Goal: Task Accomplishment & Management: Use online tool/utility

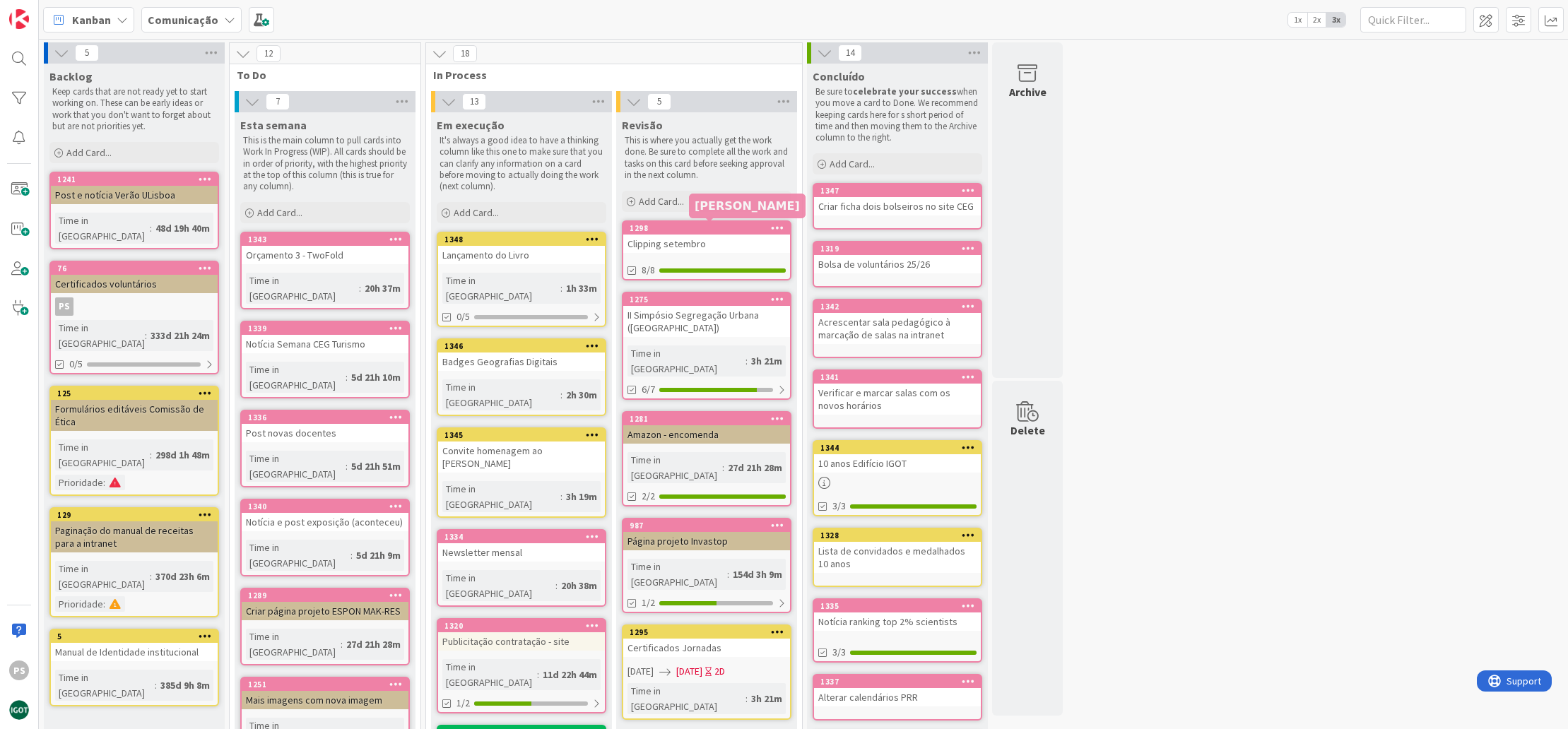
click at [699, 228] on div "1298" at bounding box center [709, 228] width 161 height 10
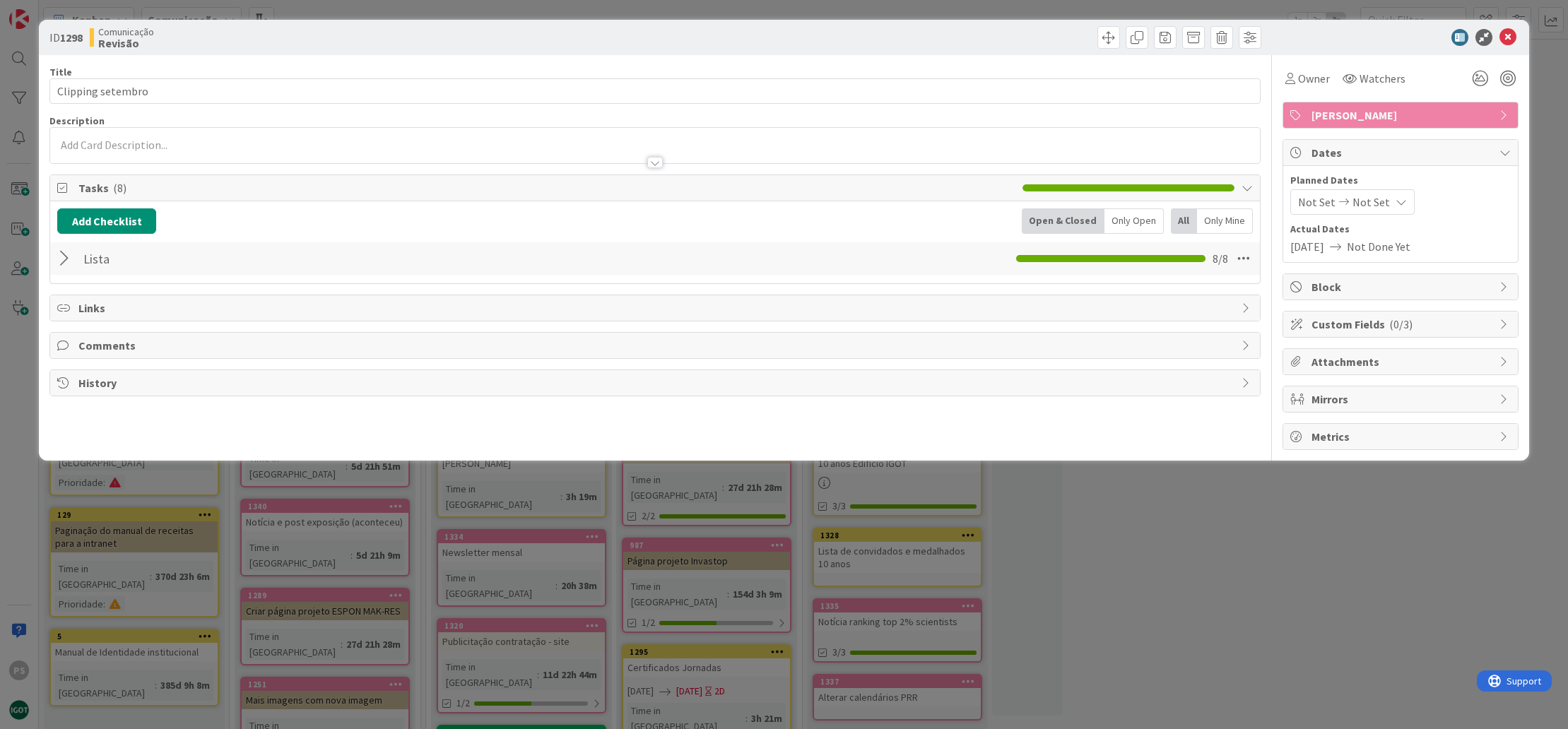
click at [73, 260] on div at bounding box center [66, 258] width 18 height 25
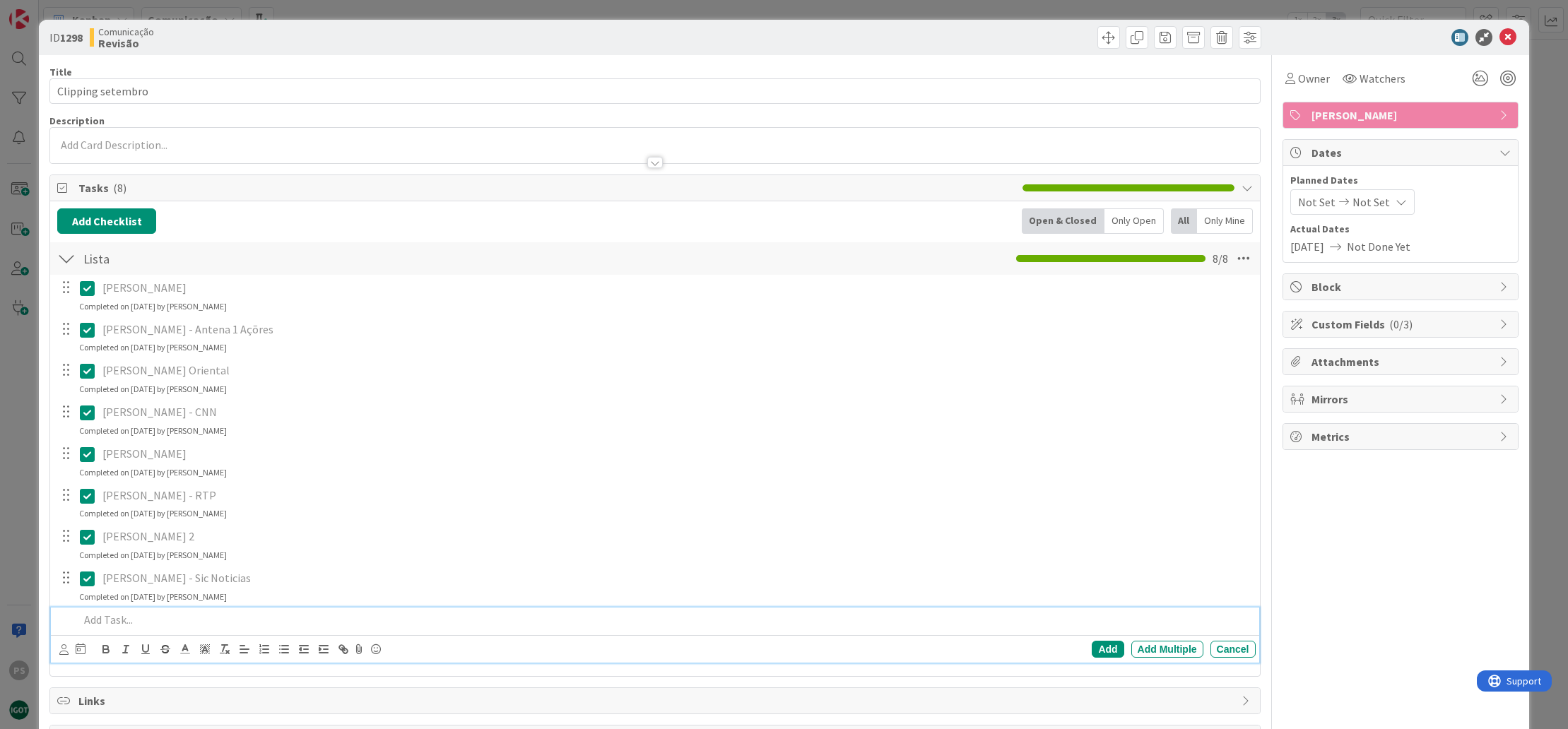
click at [207, 627] on div at bounding box center [664, 619] width 1182 height 24
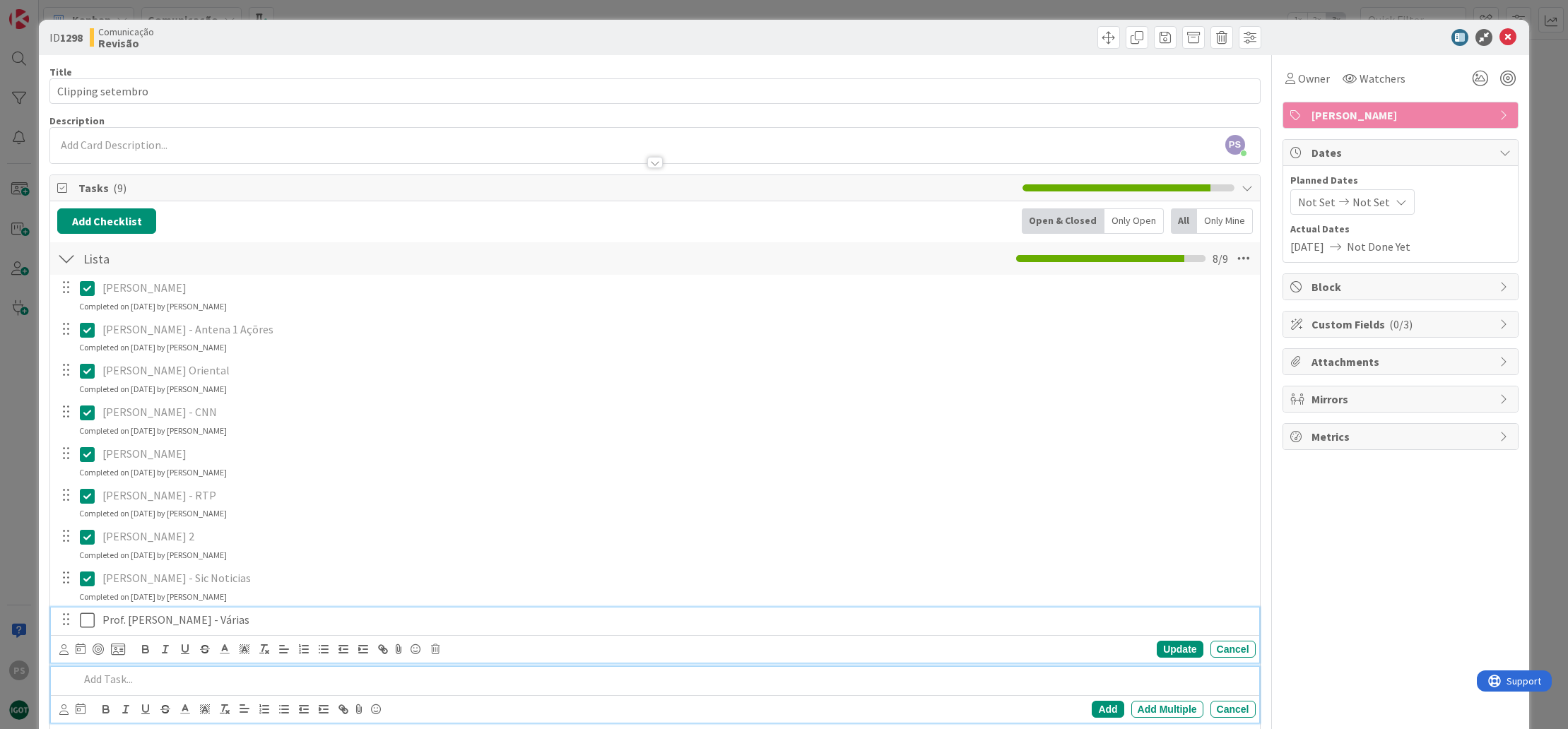
click at [91, 620] on icon at bounding box center [87, 620] width 15 height 17
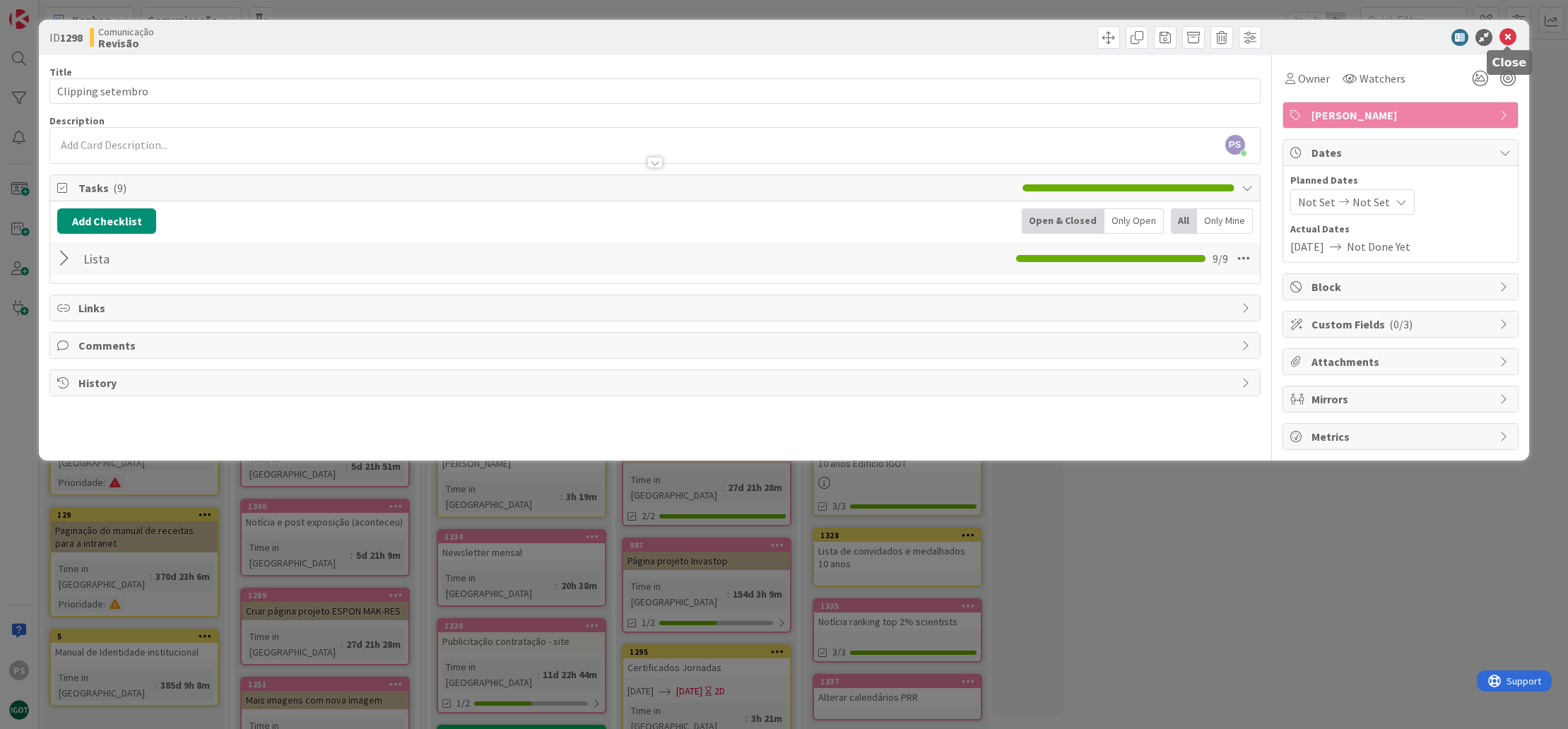
click at [1505, 33] on icon at bounding box center [1507, 37] width 17 height 17
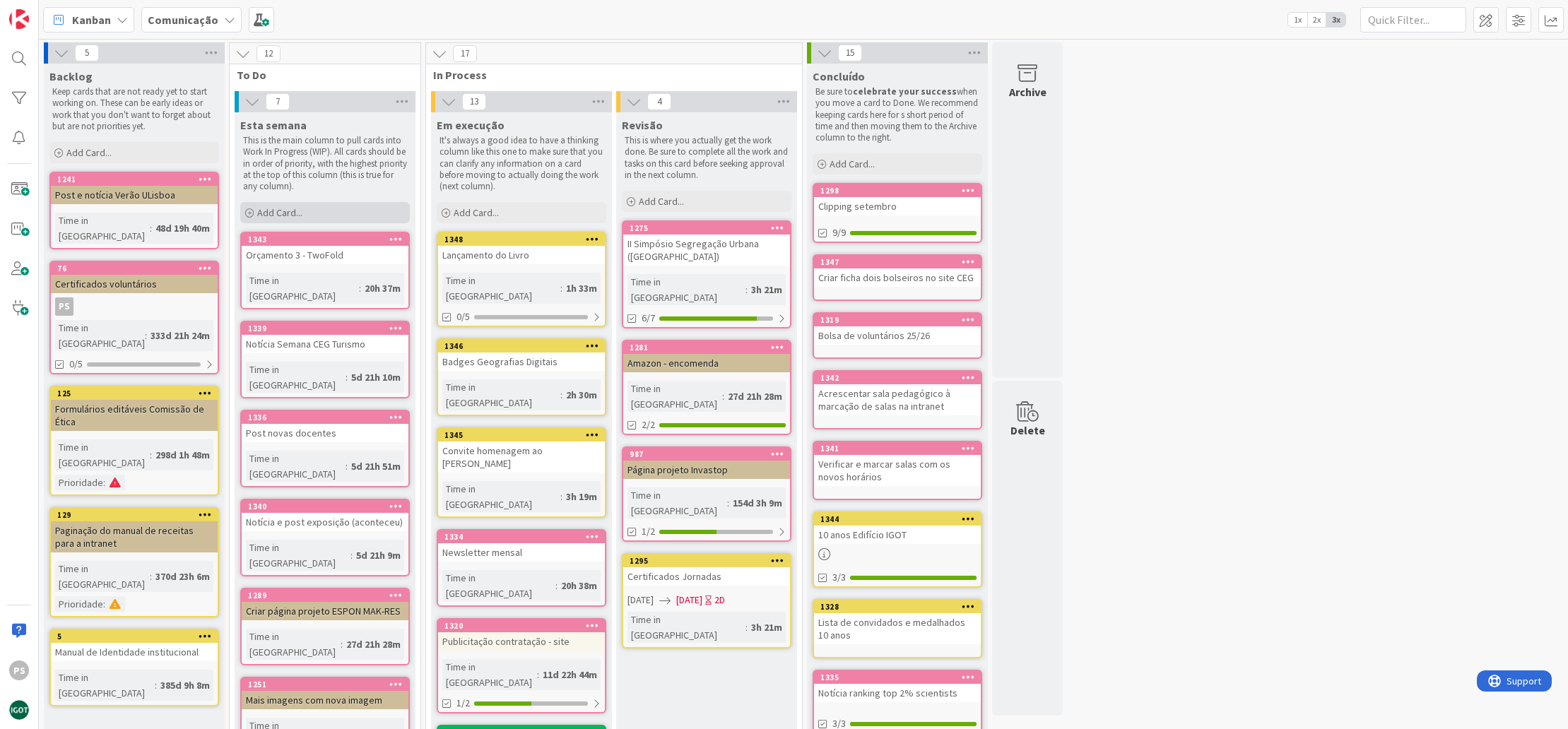
click at [334, 206] on div "Add Card..." at bounding box center [325, 212] width 170 height 21
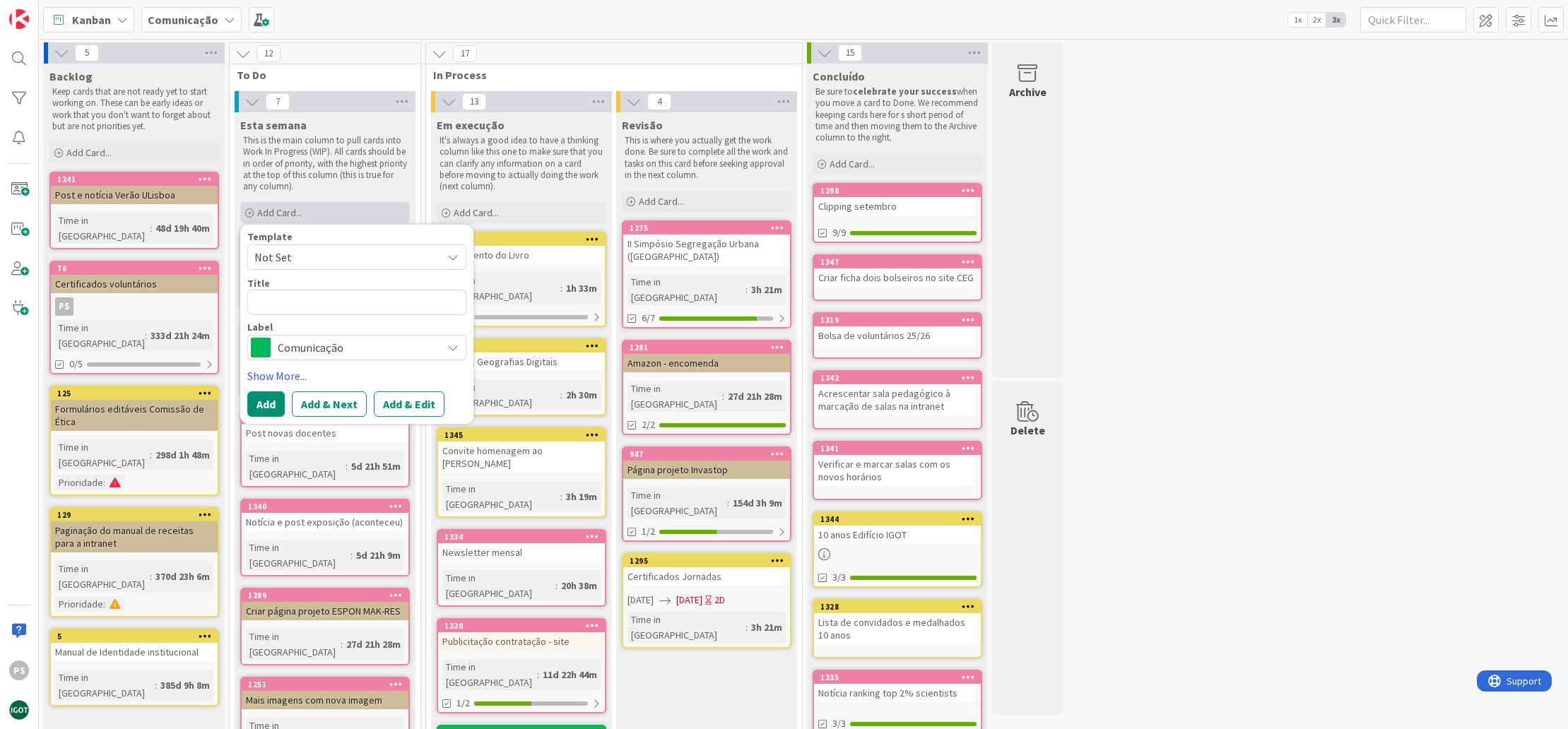
type textarea "x"
type textarea "L"
type textarea "x"
type textarea "Lo"
type textarea "x"
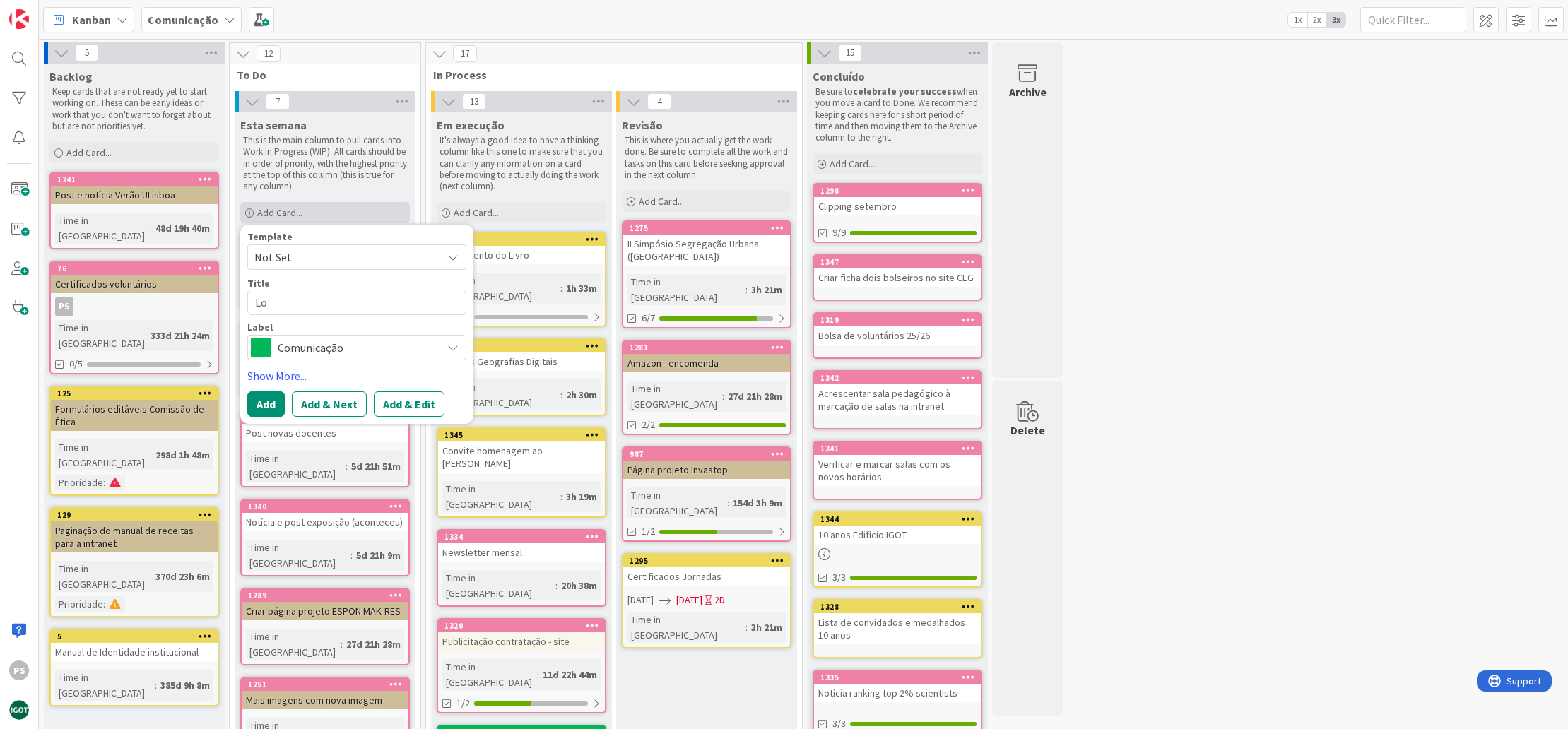
type textarea "Log"
type textarea "x"
type textarea "Logo"
type textarea "x"
type textarea "Logo"
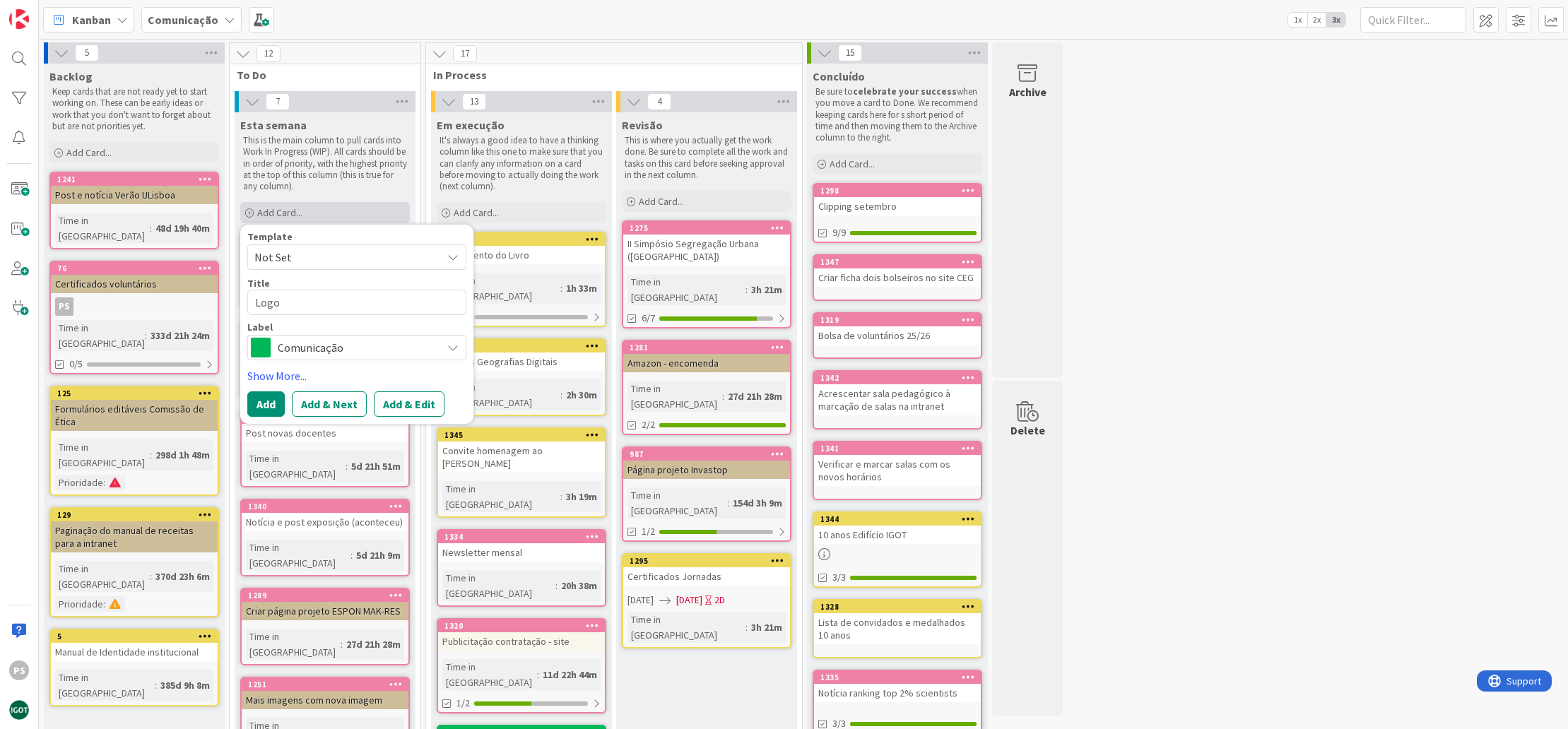
type textarea "x"
type textarea "Logo e"
type textarea "x"
type textarea "Logo e"
type textarea "x"
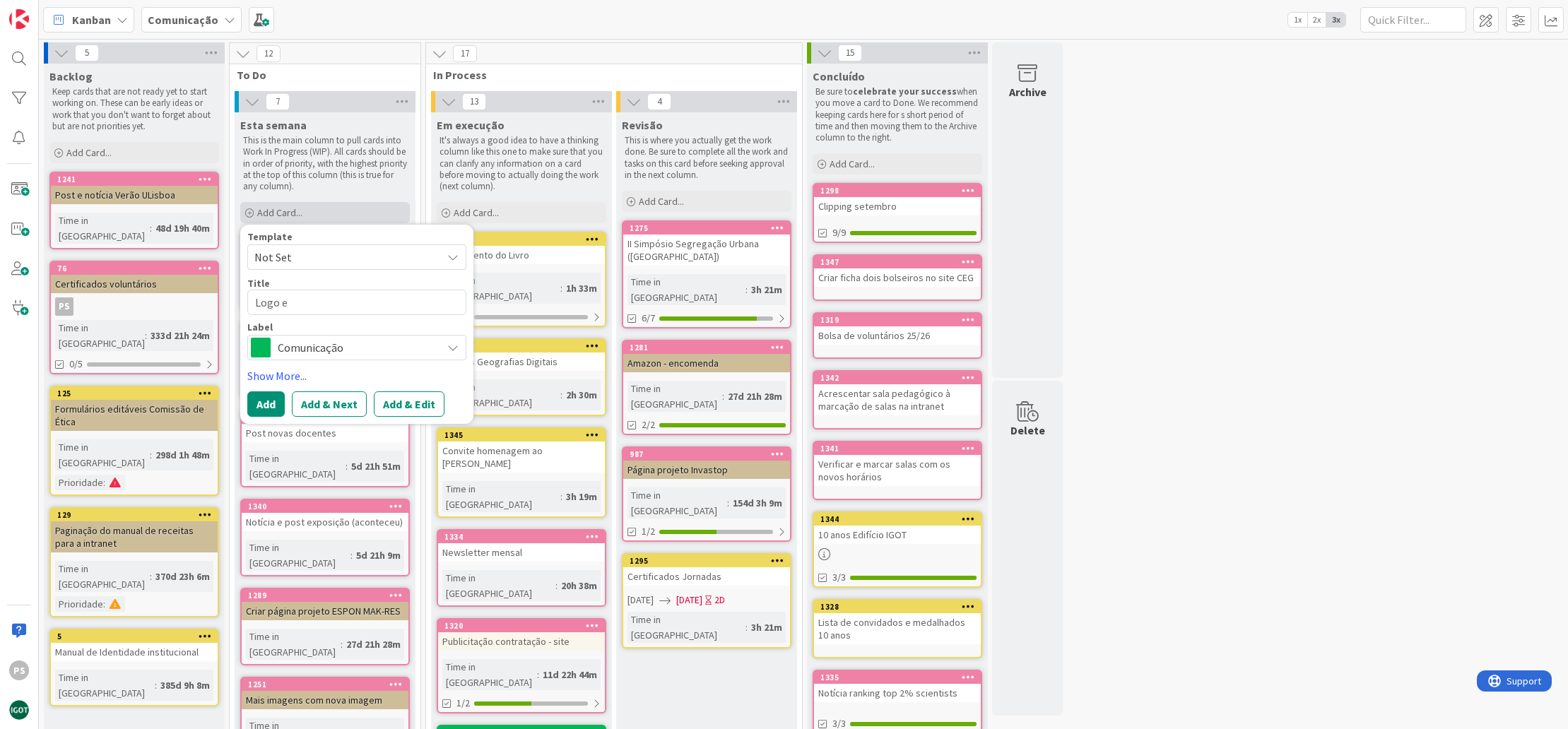
type textarea "Logo e d"
type textarea "x"
type textarea "Logo e de"
type textarea "x"
type textarea "Logo e des"
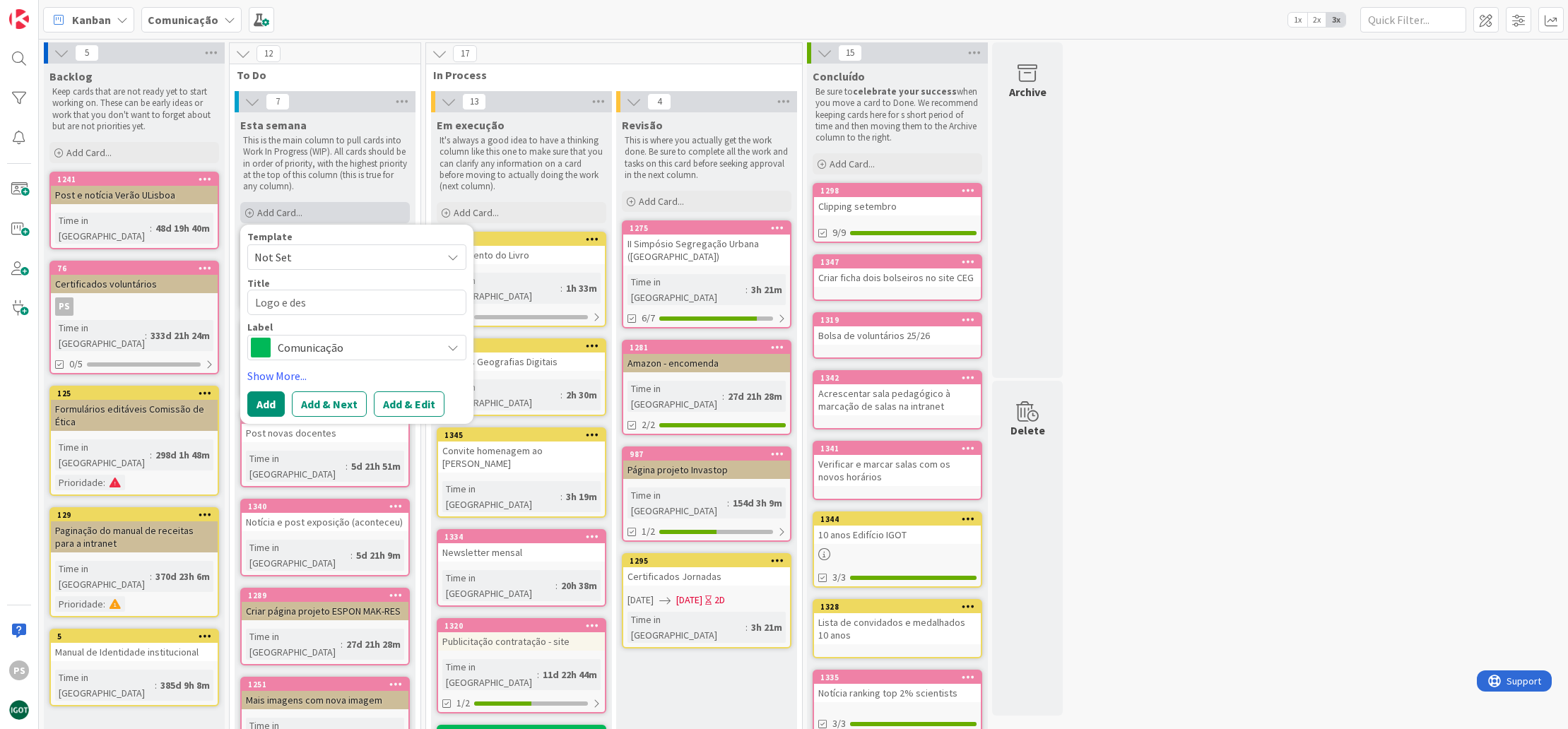
type textarea "x"
type textarea "Logo e desc"
type textarea "x"
type textarea "Logo e descr"
type textarea "x"
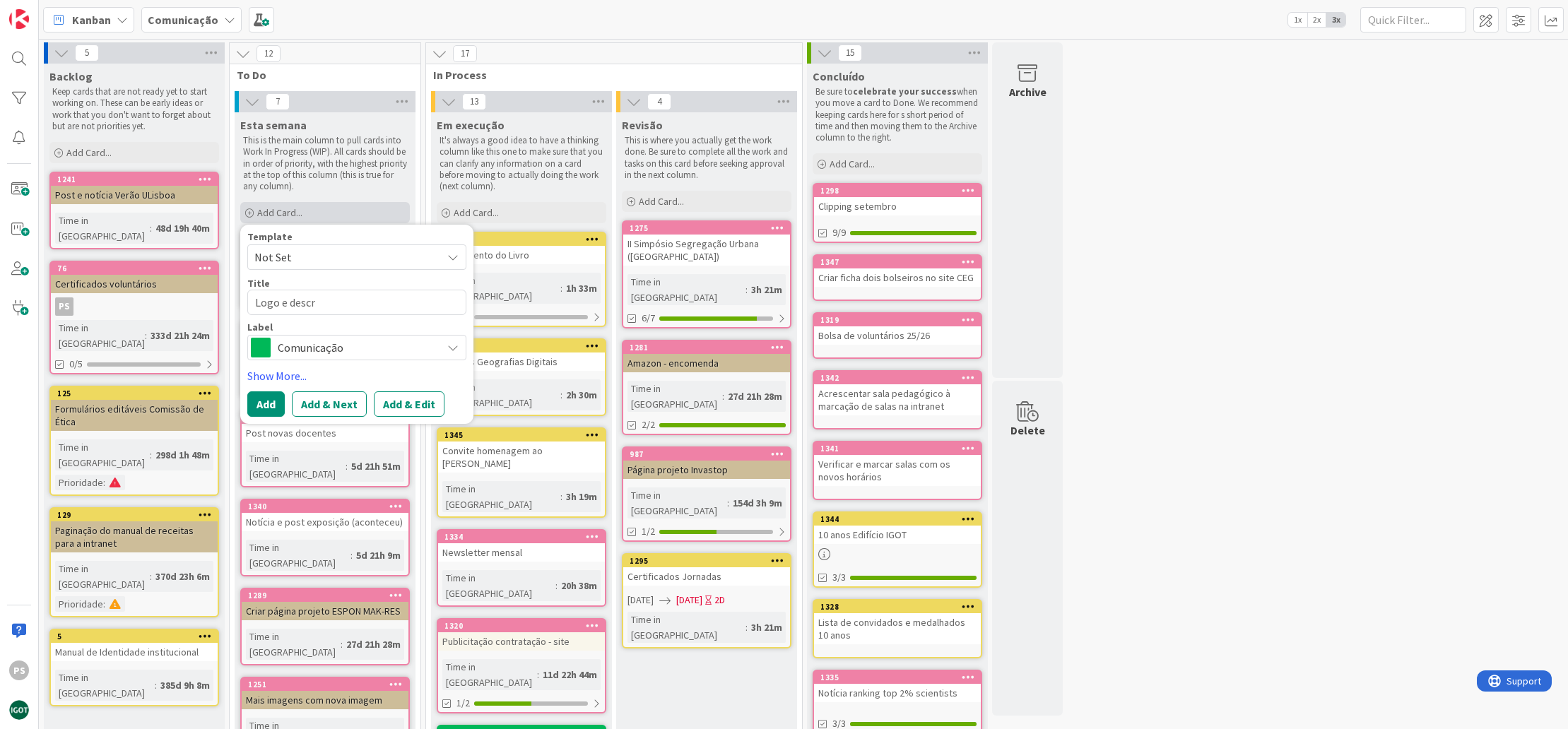
type textarea "Logo e descri"
type textarea "x"
type textarea "Logo e descriç~"
type textarea "x"
type textarea "Logo e descriçã"
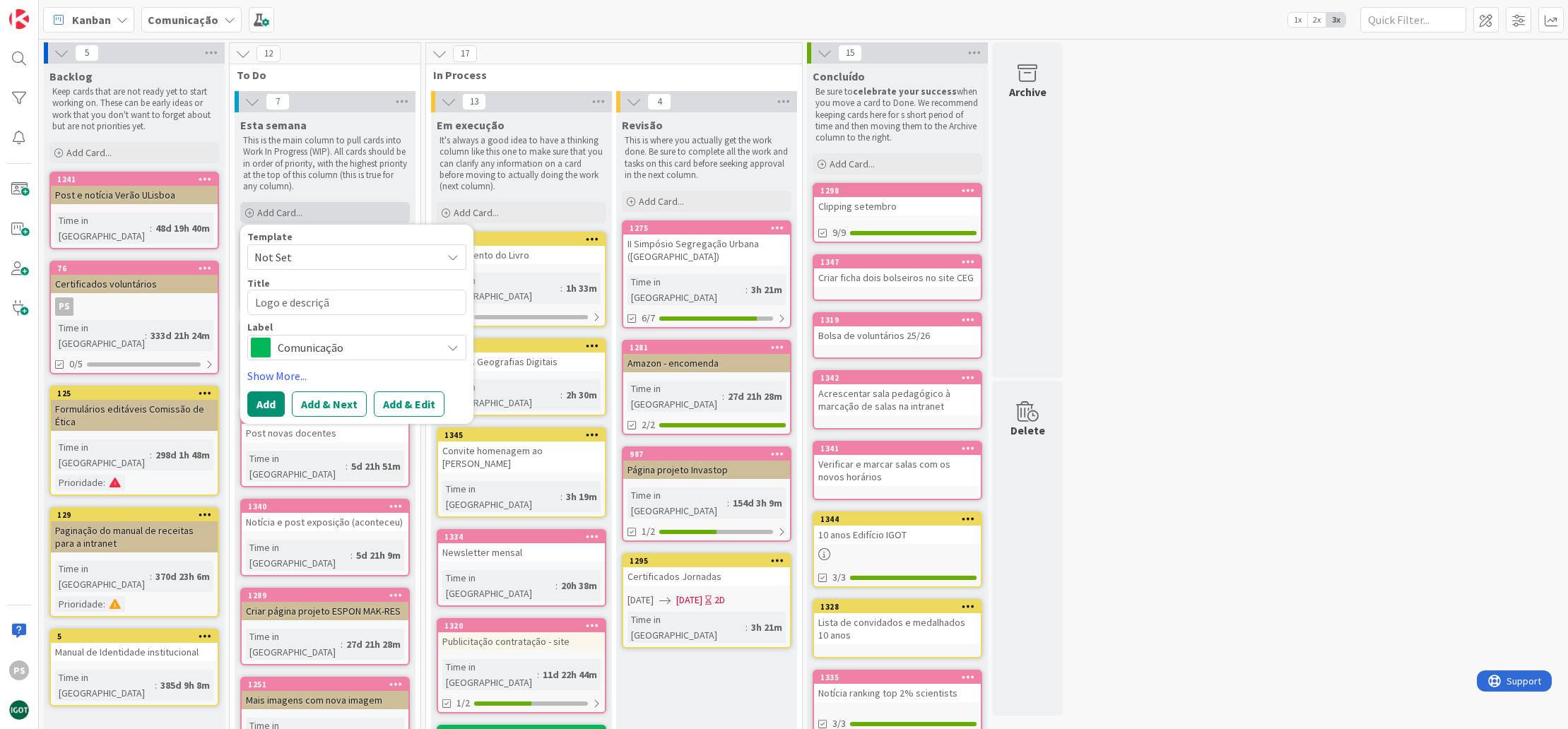
type textarea "x"
type textarea "Logo e descrição"
type textarea "x"
type textarea "Logo e descrição"
type textarea "x"
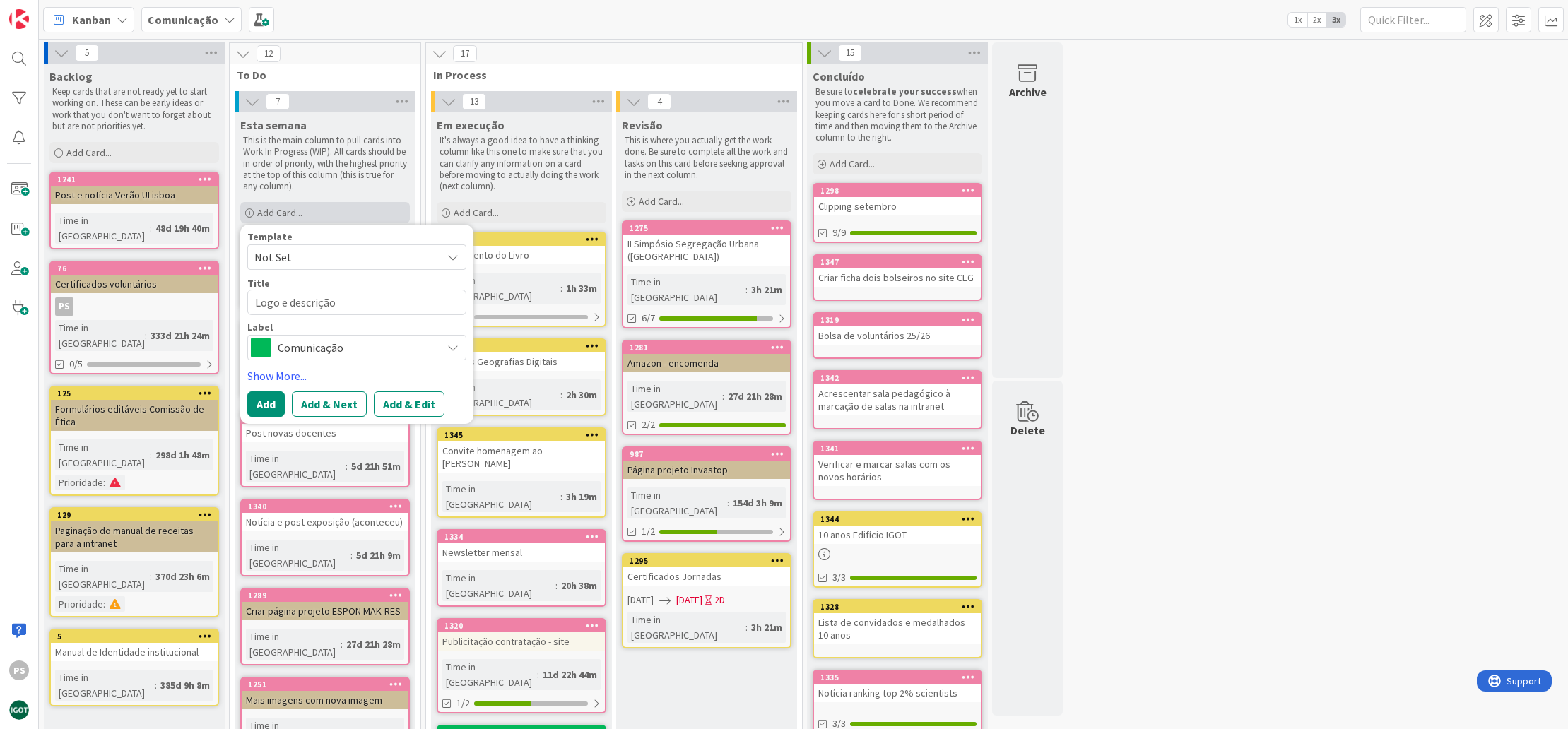
type textarea "Logo e descrição I"
type textarea "x"
type textarea "Logo e descrição IG"
type textarea "x"
type textarea "Logo e descrição IGO"
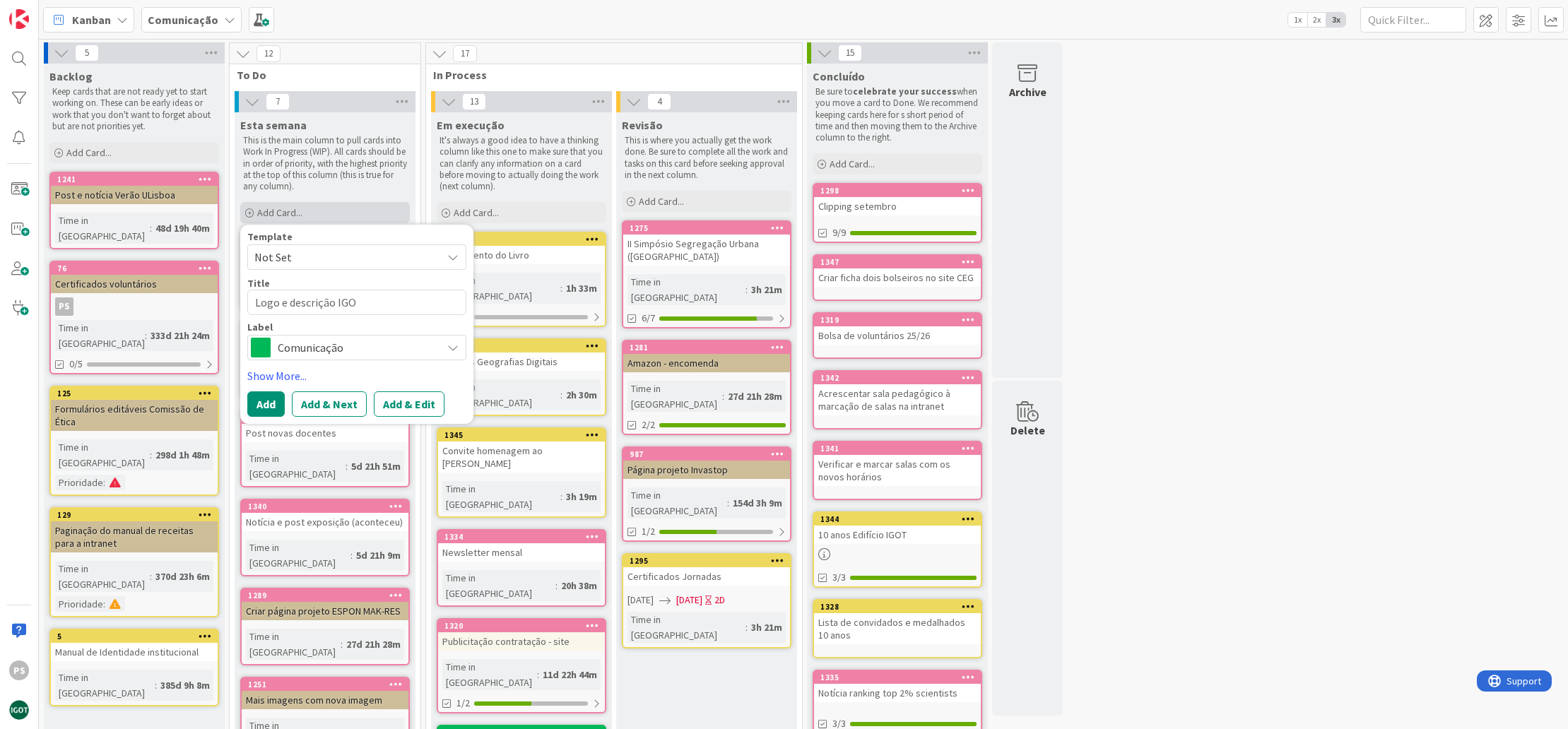
type textarea "x"
type textarea "Logo e descrição IGOT"
type textarea "x"
type textarea "Logo e descrição IGOT"
type textarea "x"
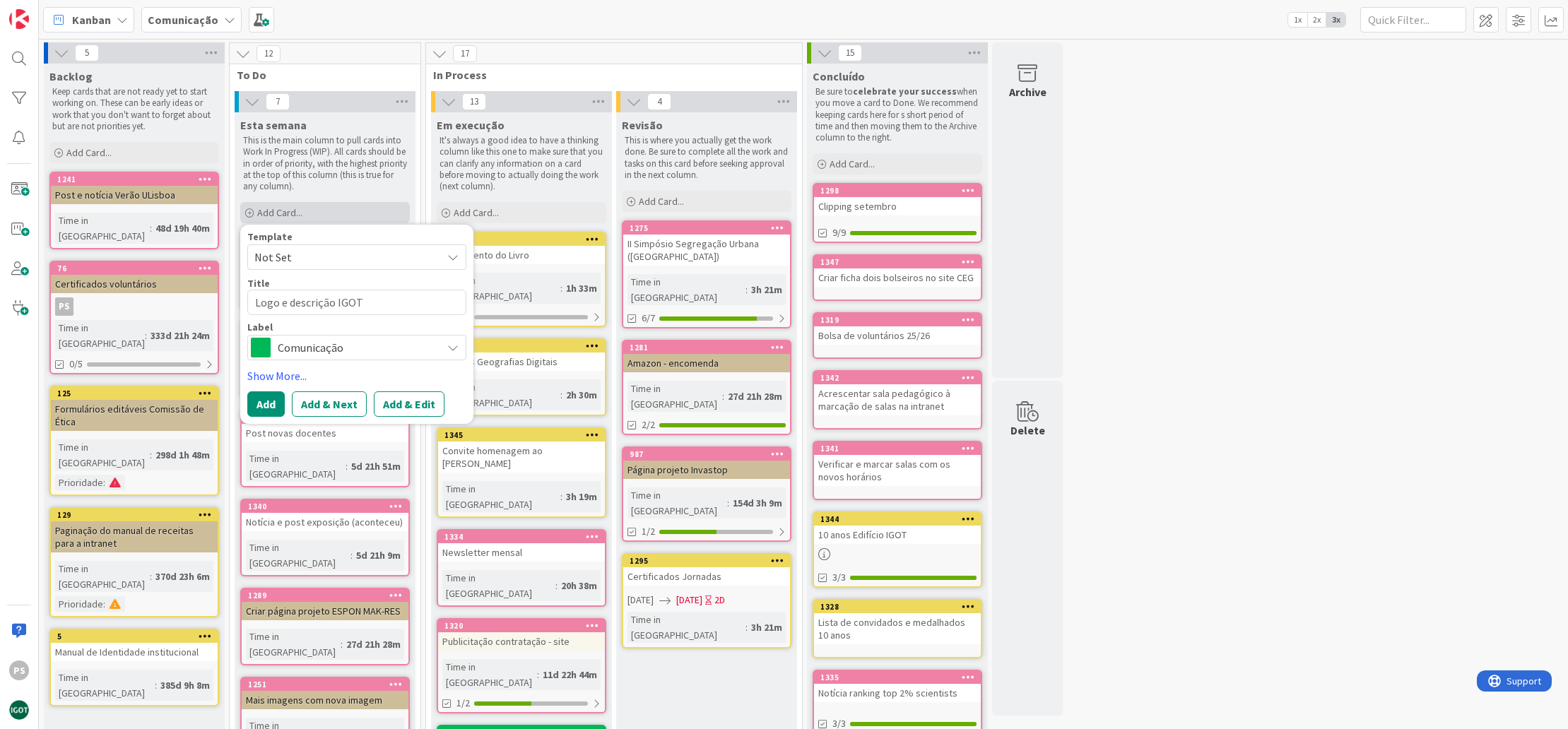
type textarea "Logo e descrição IGOT p"
type textarea "x"
type textarea "Logo e descrição IGOT pa"
type textarea "x"
type textarea "Logo e descrição IGOT par"
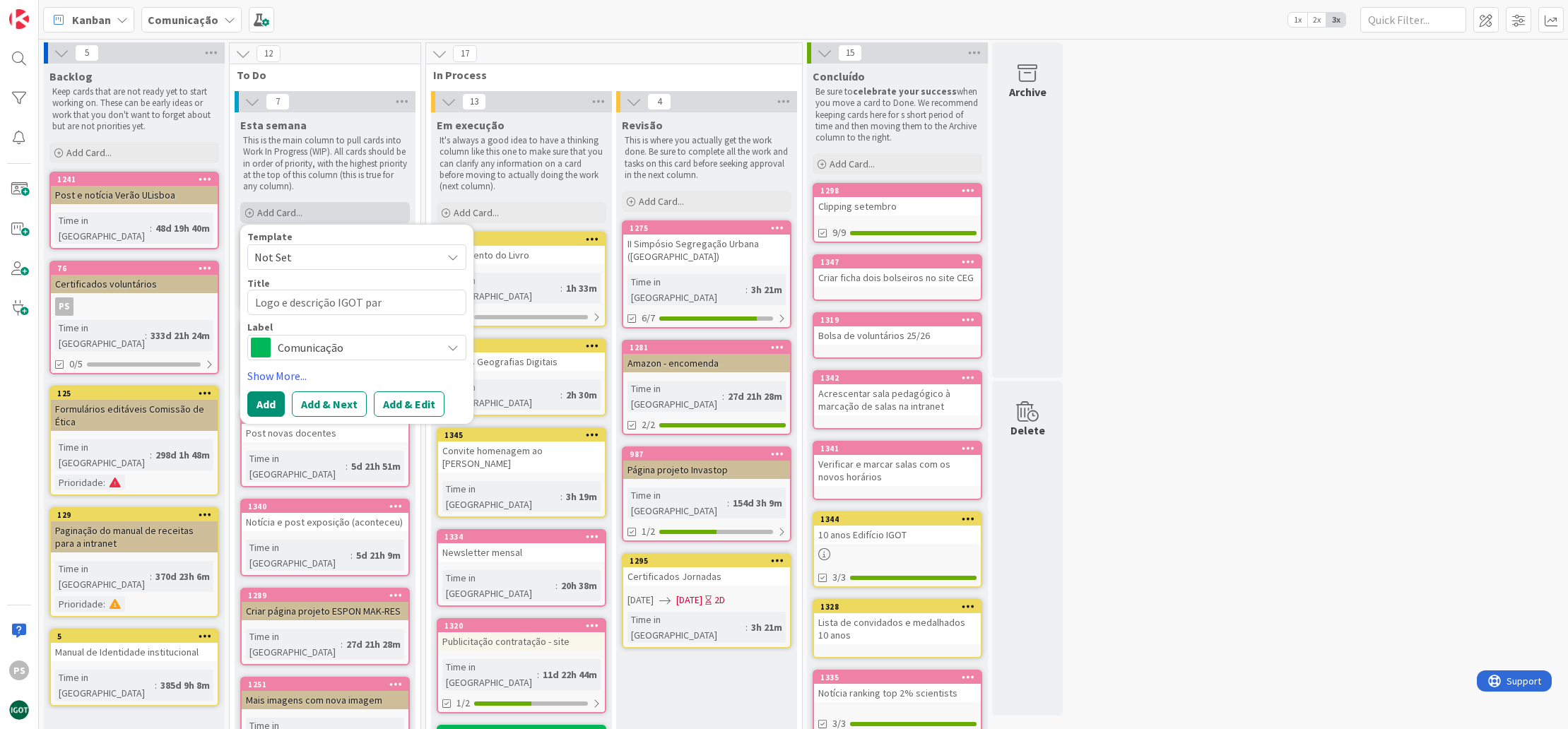
type textarea "x"
type textarea "Logo e descrição IGOT para"
type textarea "x"
type textarea "Logo e descrição IGOT para"
type textarea "x"
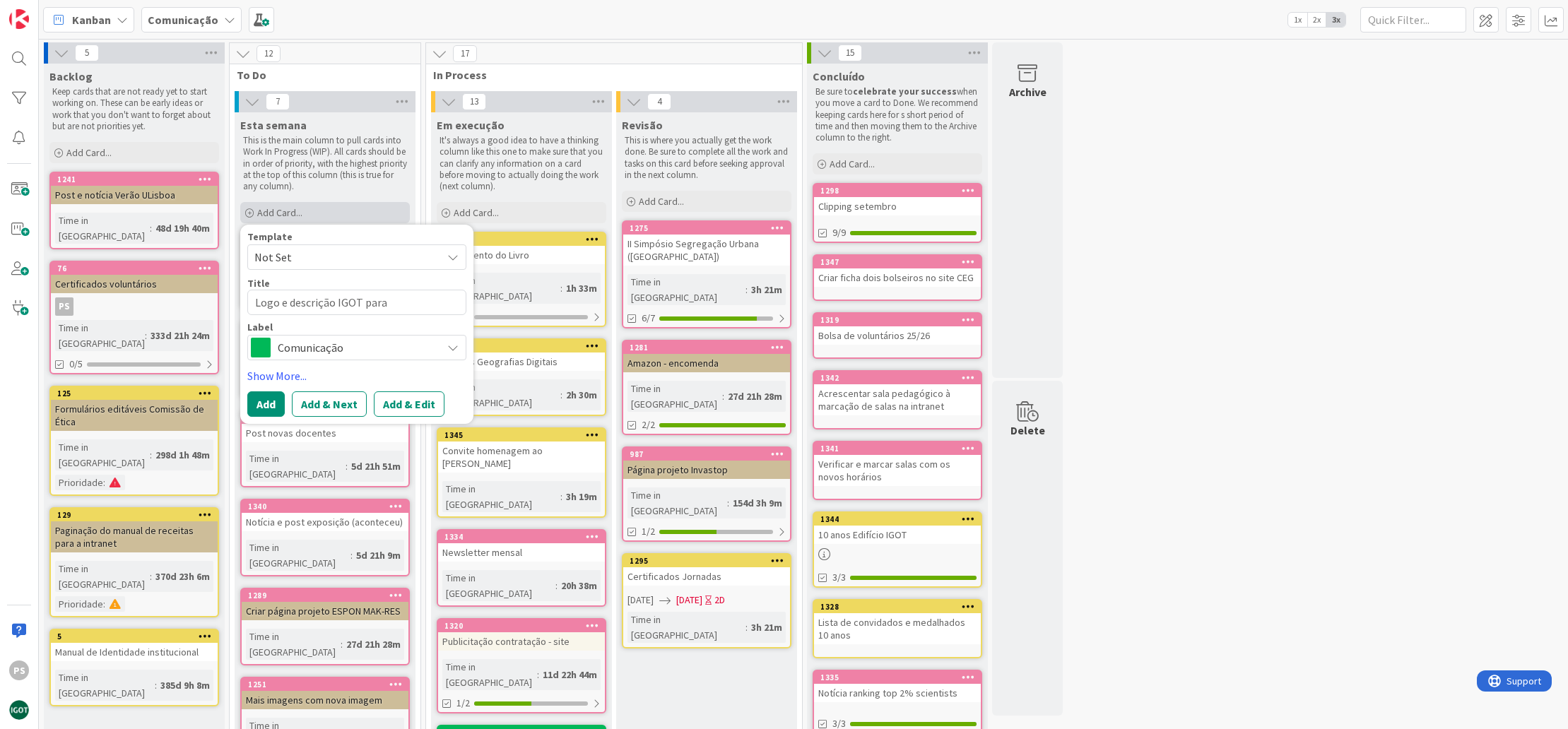
type textarea "Logo e descrição IGOT para a"
type textarea "x"
type textarea "Logo e descrição IGOT para a"
type textarea "x"
type textarea "Logo e descrição IGOT para a E"
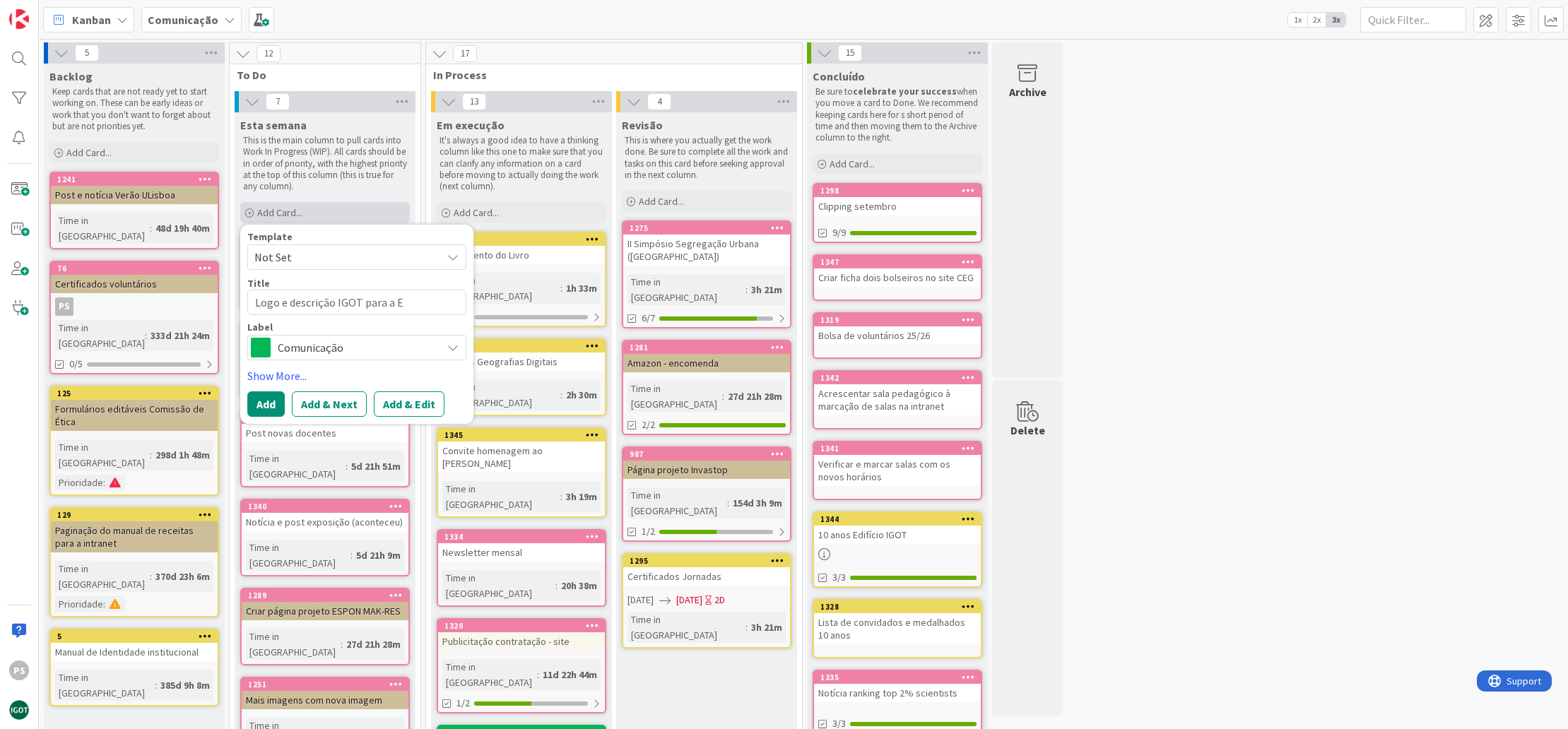
type textarea "x"
type textarea "Logo e descrição IGOT para a ES"
type textarea "x"
type textarea "Logo e descrição IGOT para a ESR"
type textarea "x"
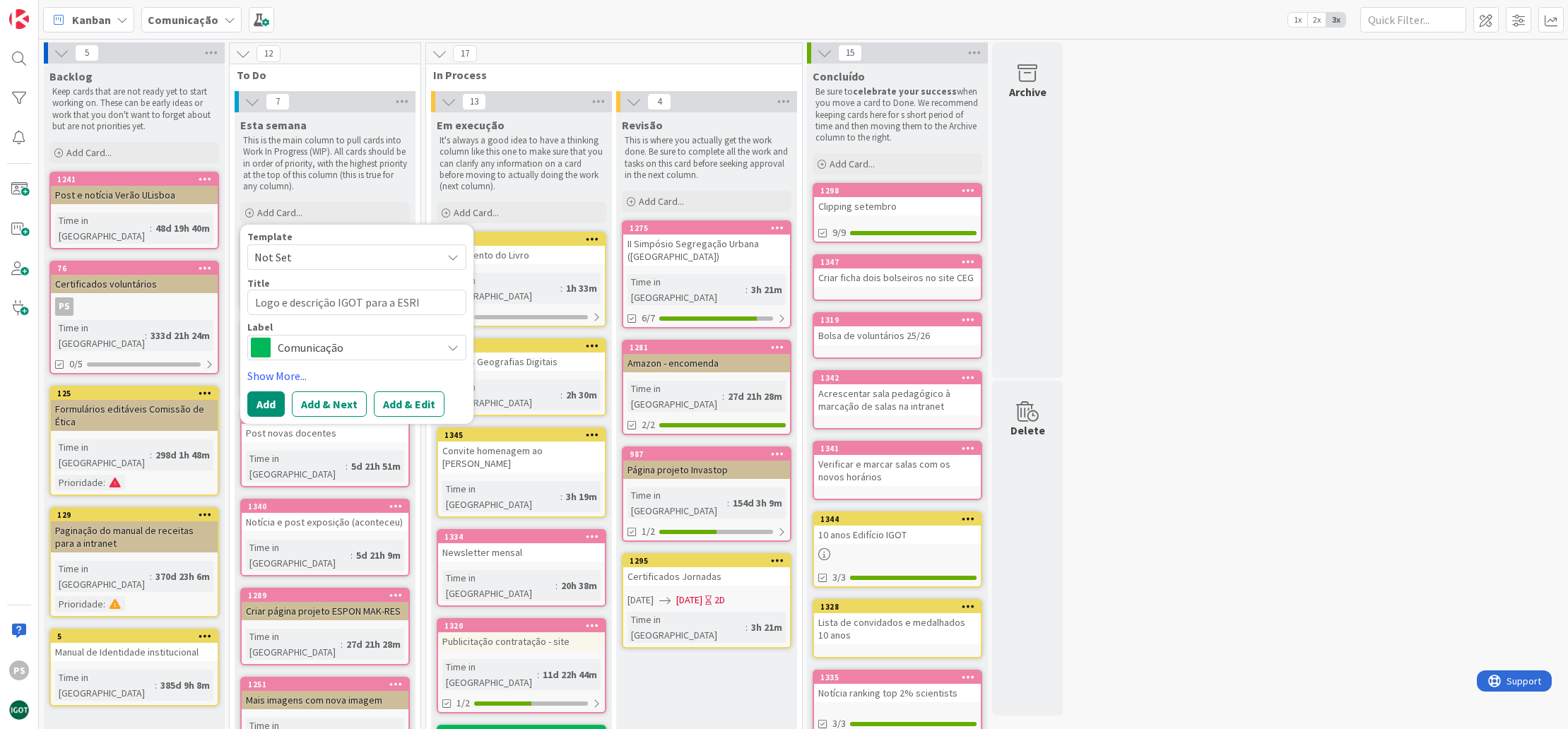
type textarea "Logo e descrição IGOT para a ESRI"
click at [432, 348] on span "Comunicação" at bounding box center [355, 347] width 157 height 20
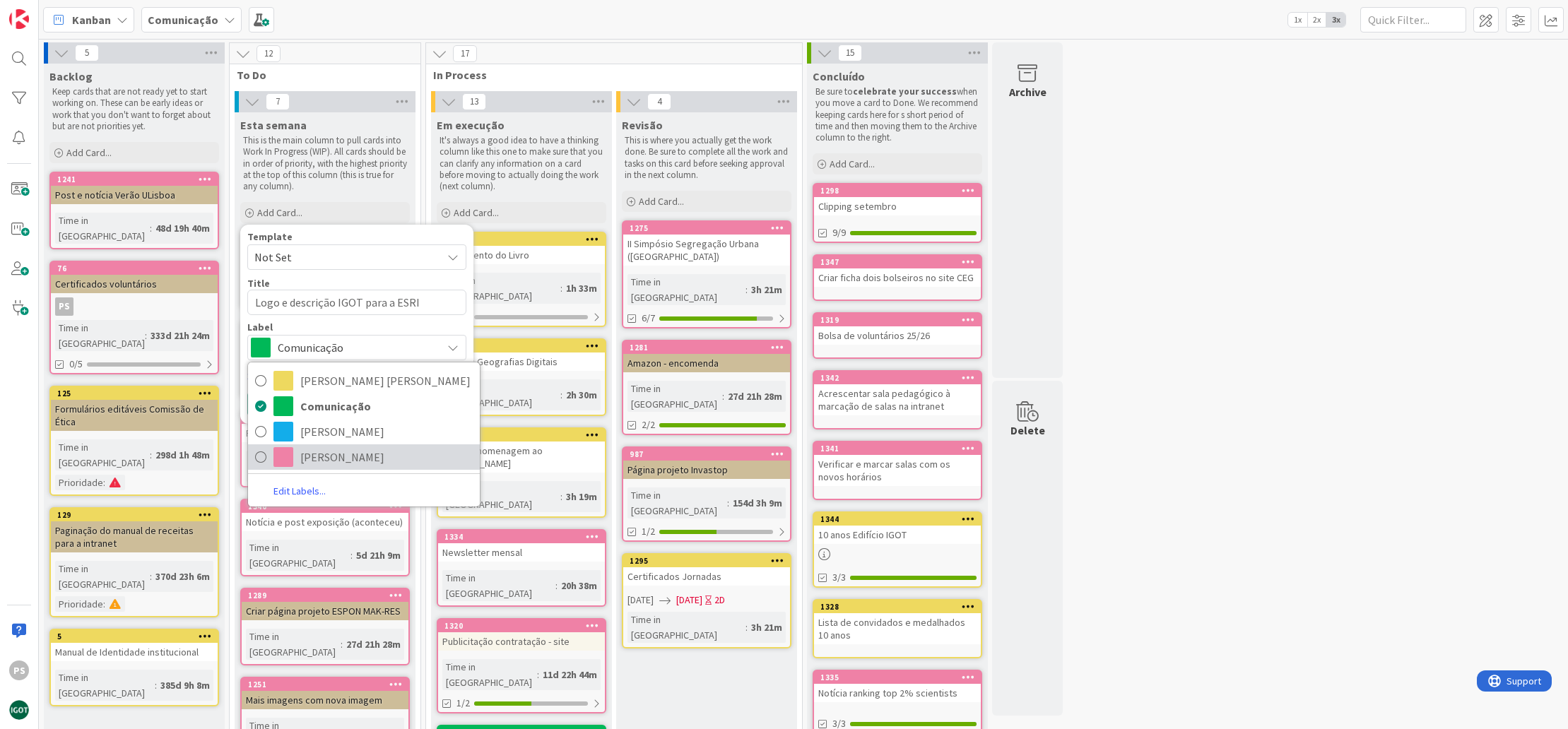
click at [350, 458] on span "[PERSON_NAME]" at bounding box center [386, 456] width 172 height 21
type textarea "x"
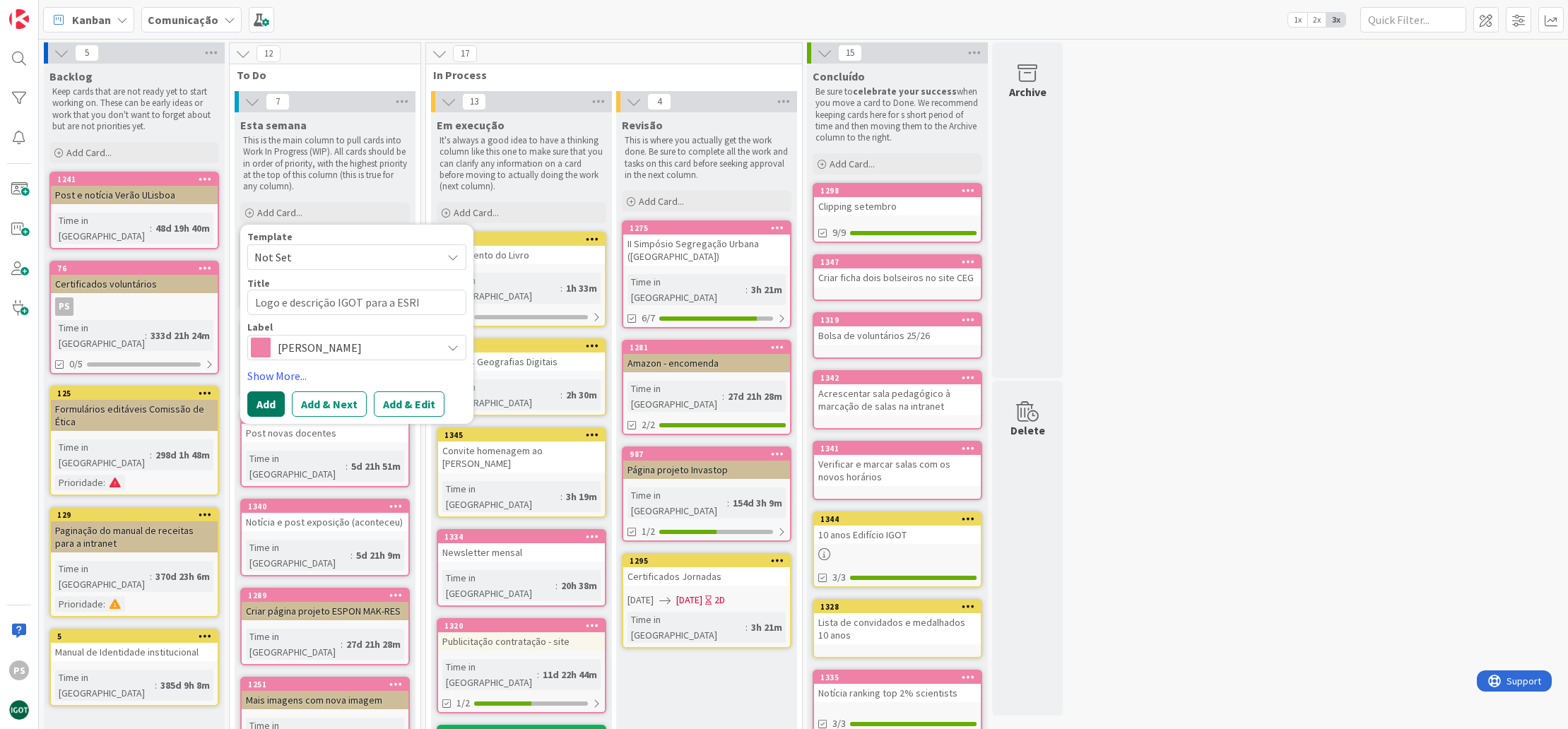
click at [260, 408] on button "Add" at bounding box center [266, 404] width 37 height 25
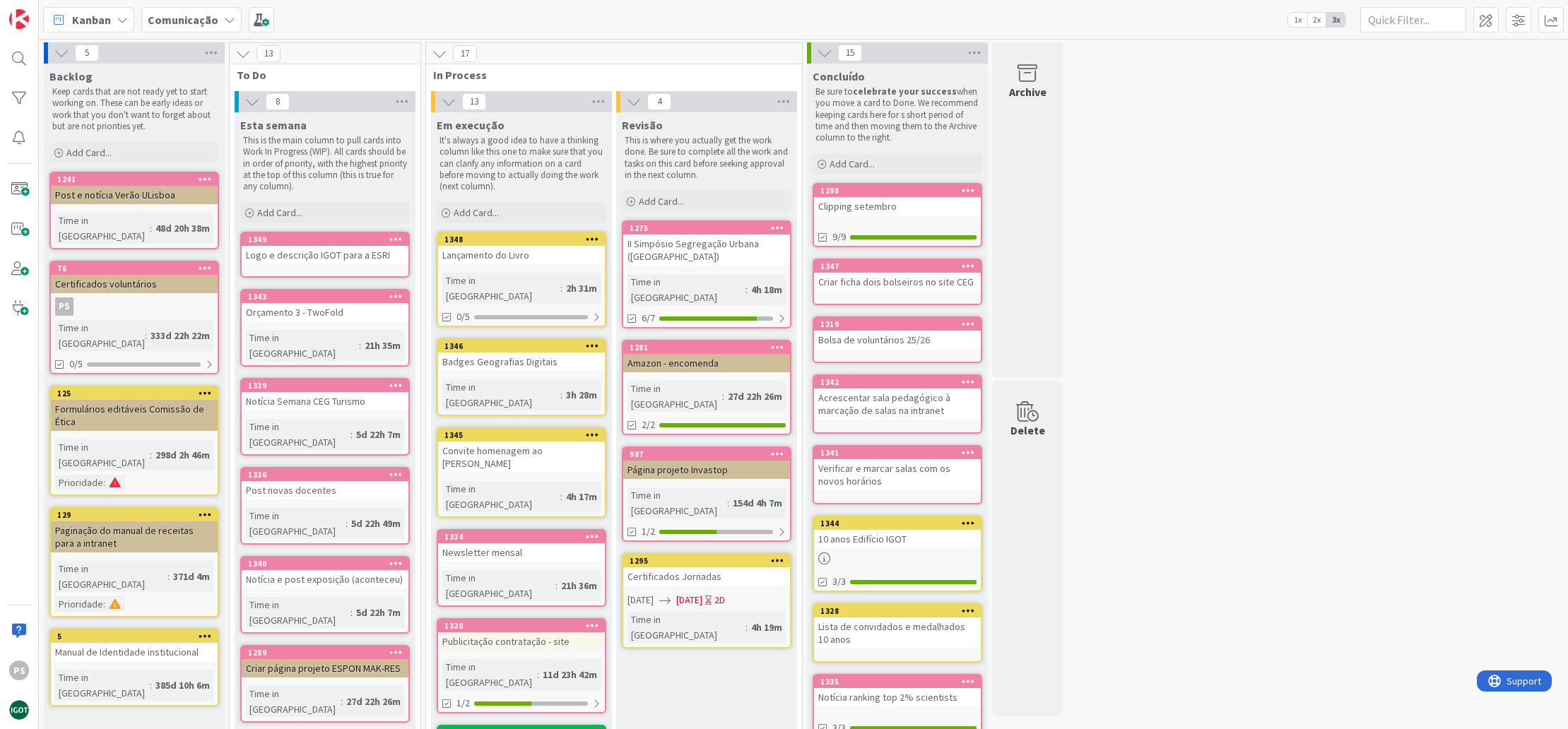
scroll to position [27, 0]
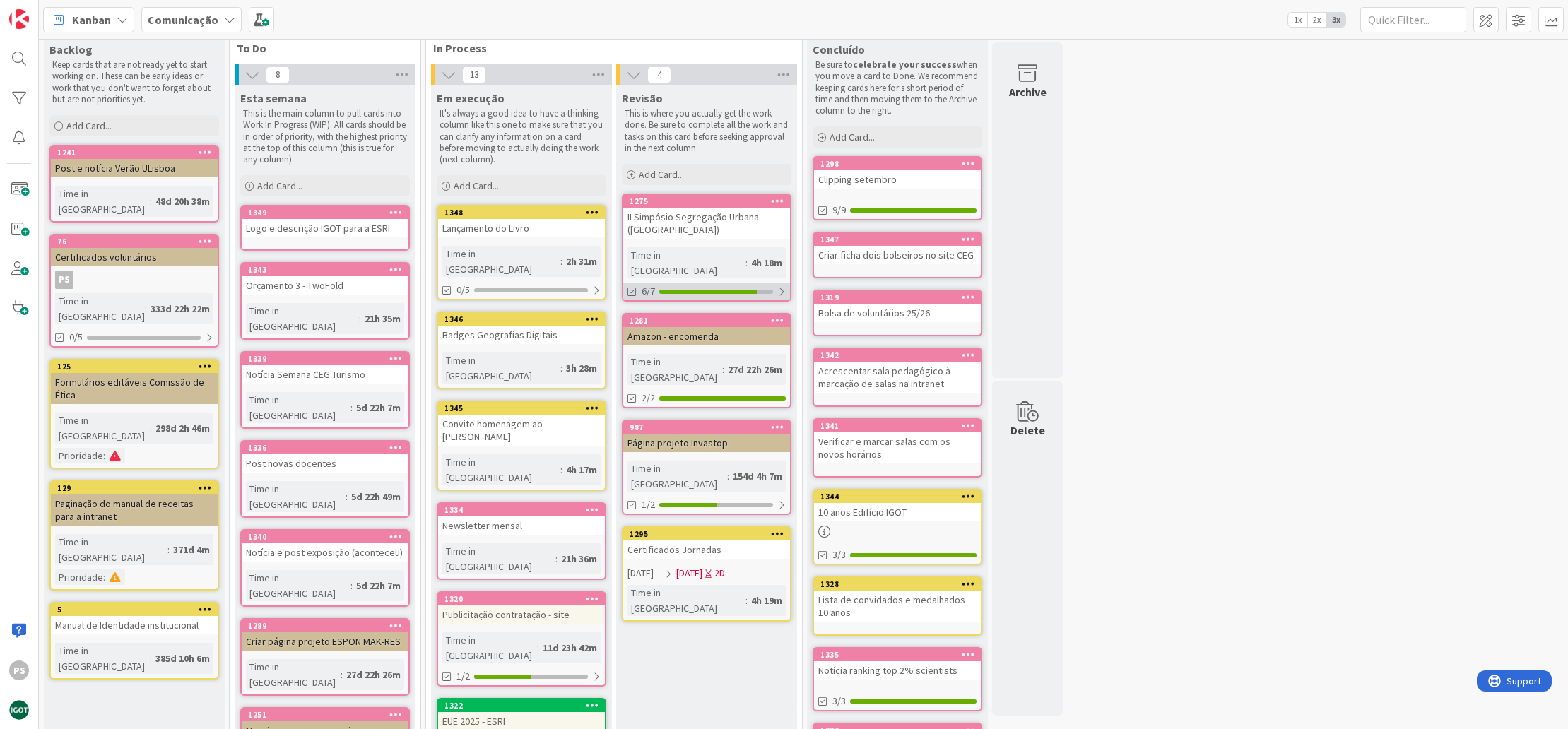
click at [700, 283] on div "6/7" at bounding box center [706, 291] width 167 height 17
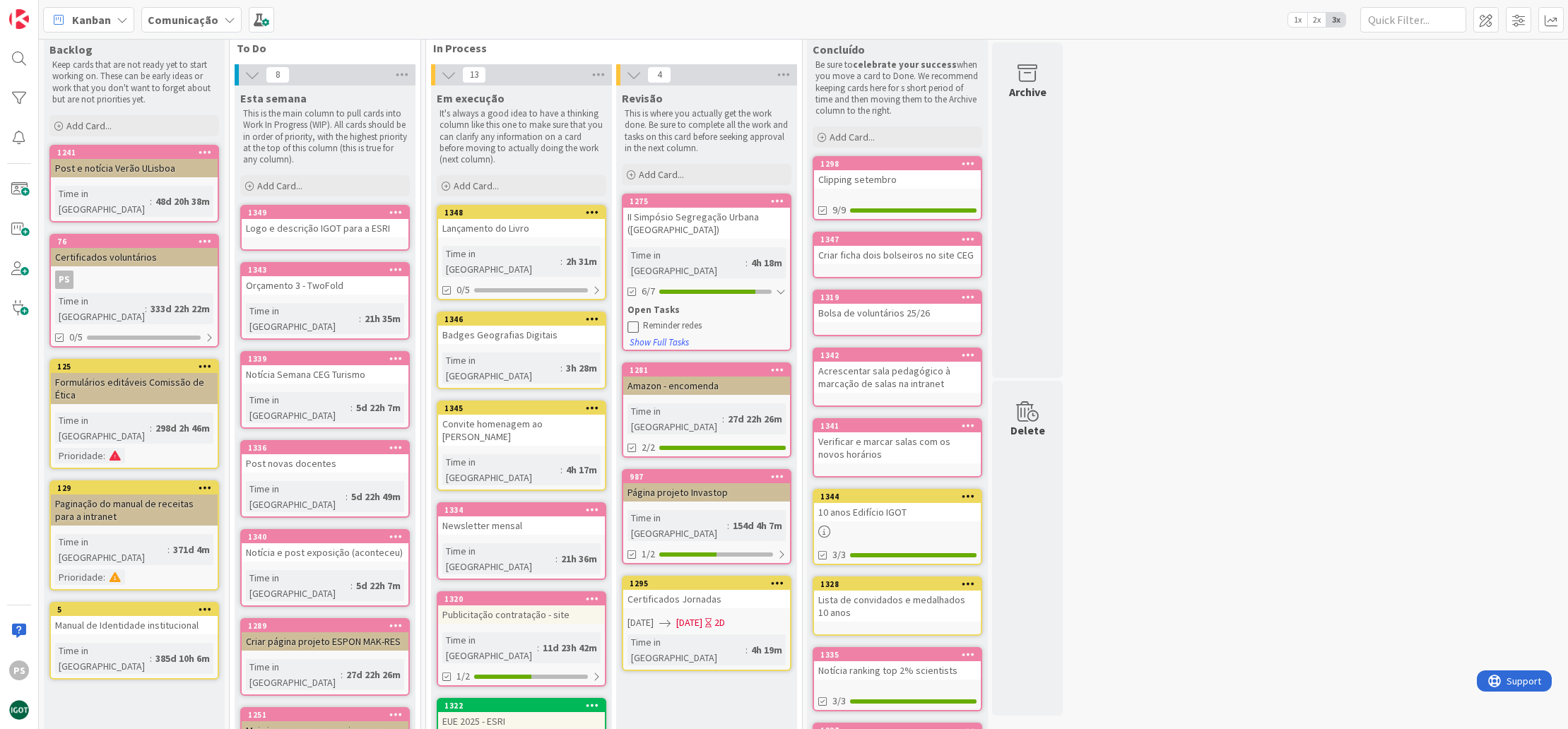
click at [632, 321] on icon at bounding box center [633, 326] width 11 height 11
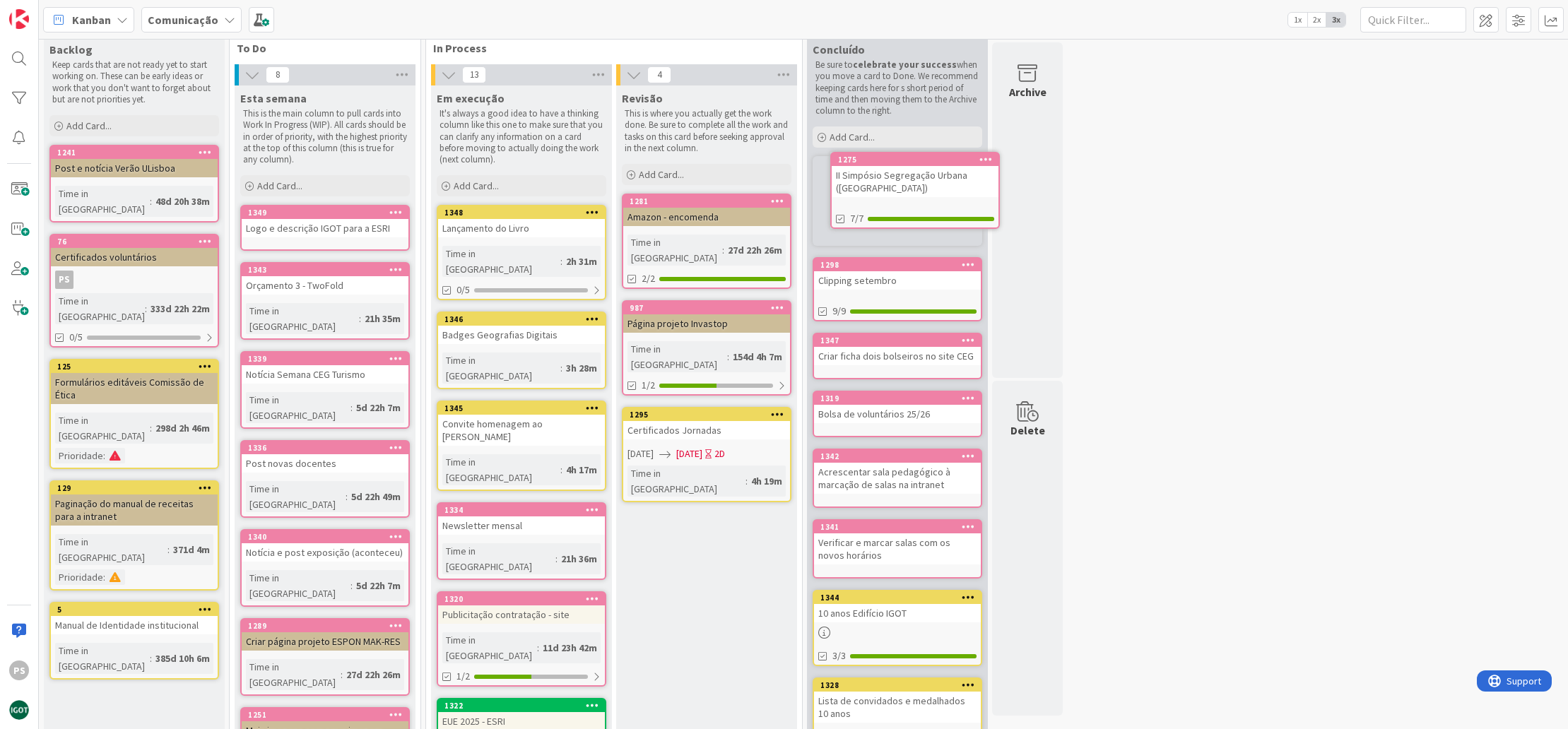
scroll to position [0, 0]
